Goal: Task Accomplishment & Management: Manage account settings

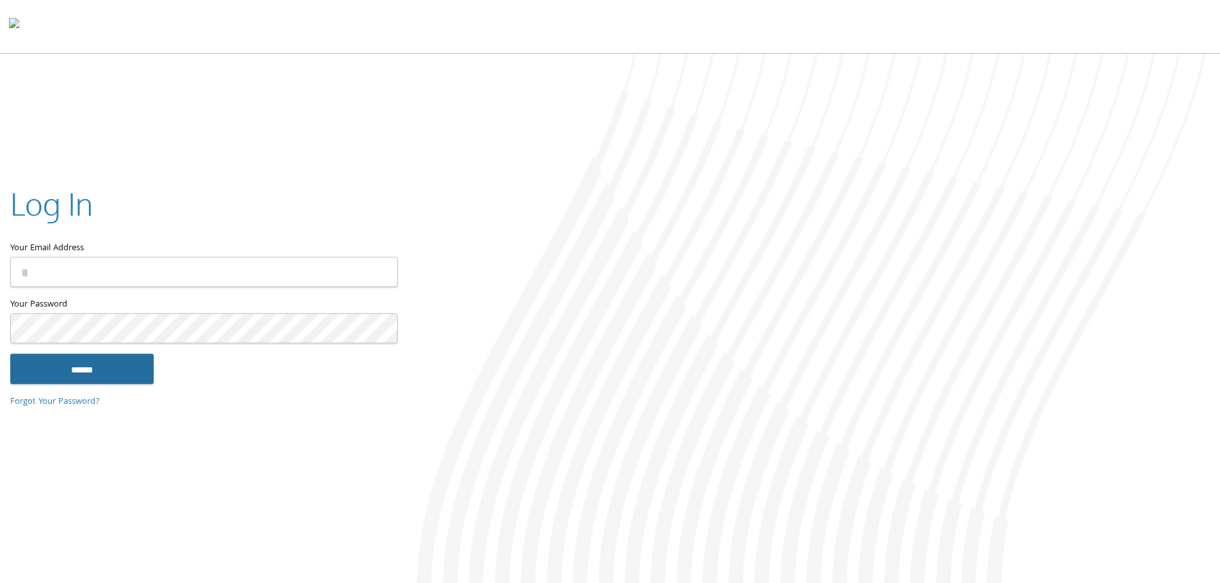
type input "**********"
click at [68, 375] on input "******" at bounding box center [81, 369] width 143 height 31
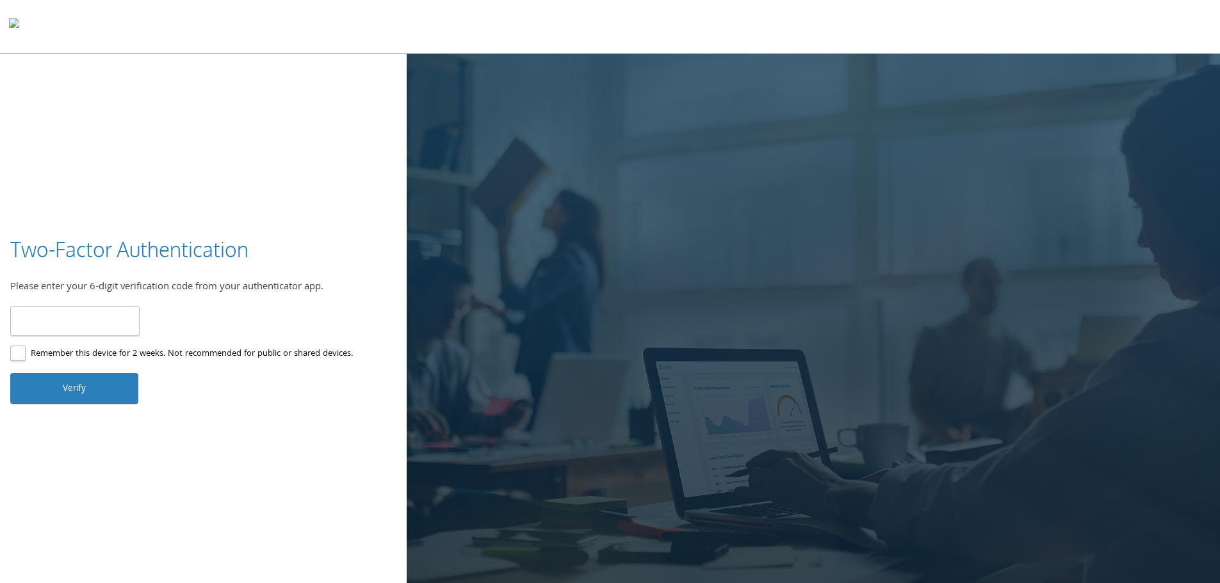
click at [47, 324] on input "number" at bounding box center [74, 321] width 129 height 30
type input "******"
